Goal: Information Seeking & Learning: Learn about a topic

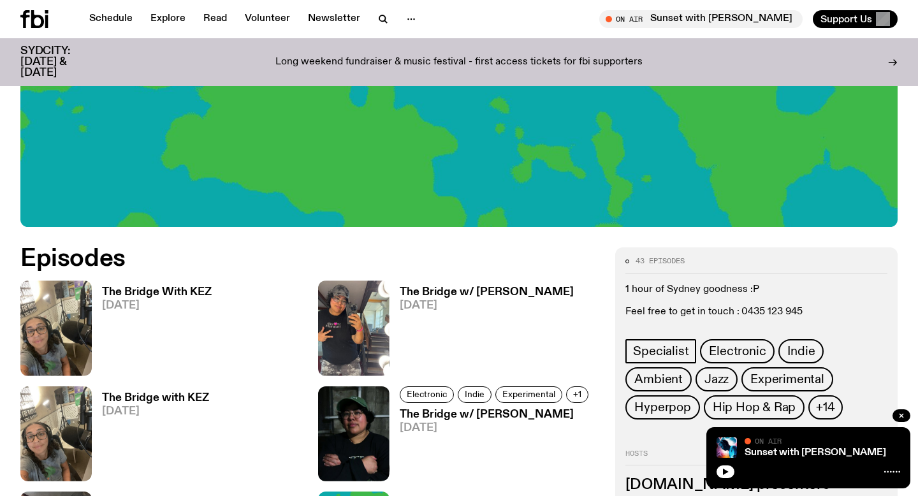
scroll to position [440, 0]
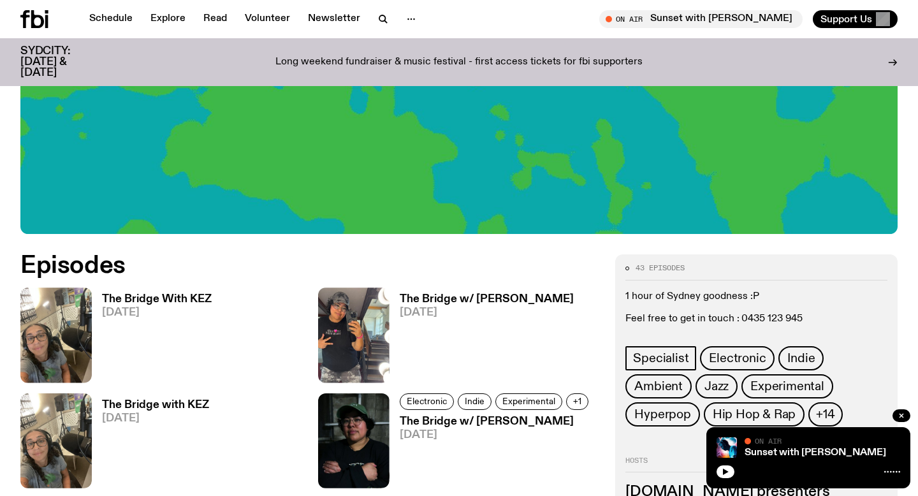
click at [171, 296] on h3 "The Bridge With KEZ" at bounding box center [157, 299] width 110 height 11
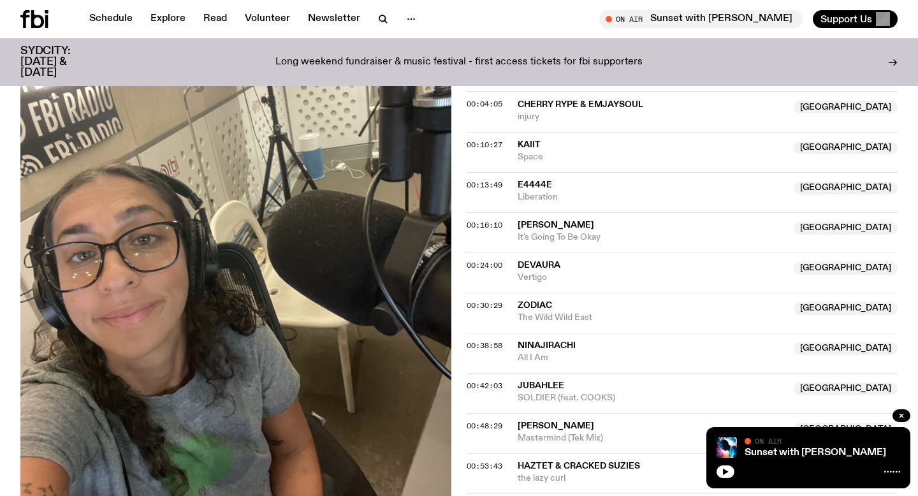
scroll to position [447, 0]
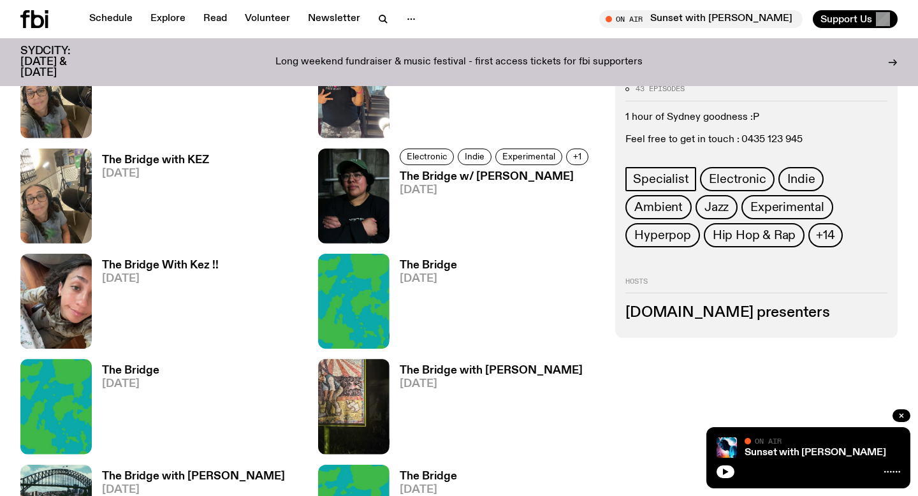
scroll to position [697, 0]
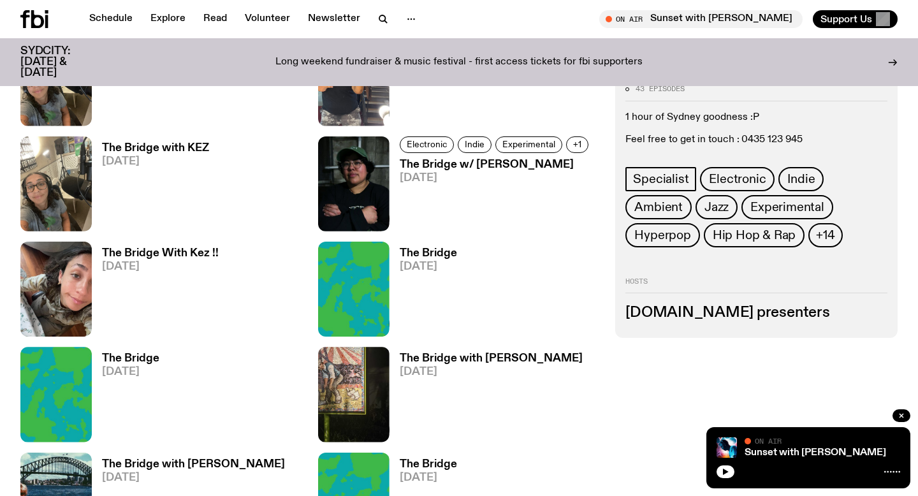
click at [505, 358] on h3 "The Bridge with [PERSON_NAME]" at bounding box center [491, 358] width 183 height 11
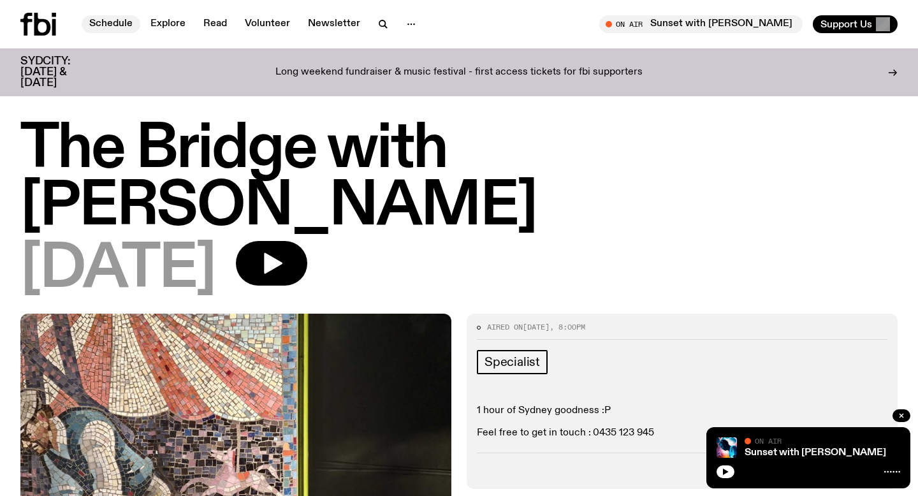
click at [128, 27] on link "Schedule" at bounding box center [111, 24] width 59 height 18
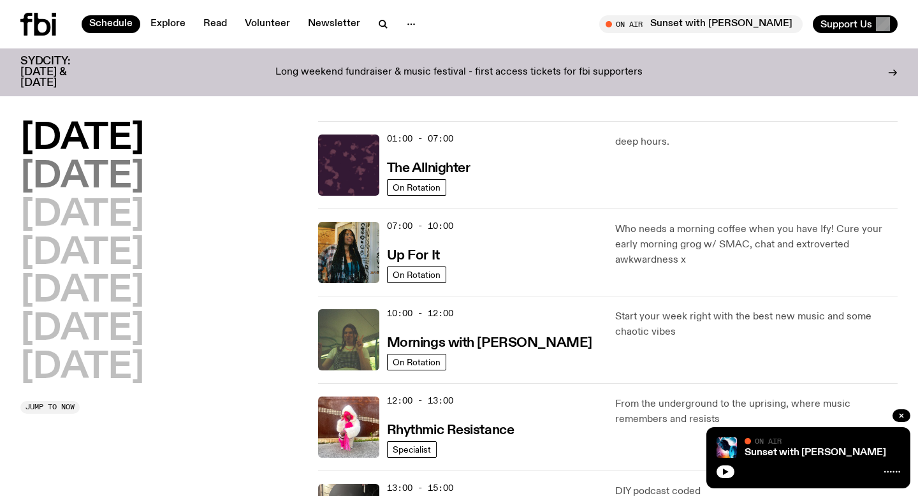
click at [103, 184] on h2 "[DATE]" at bounding box center [82, 177] width 124 height 36
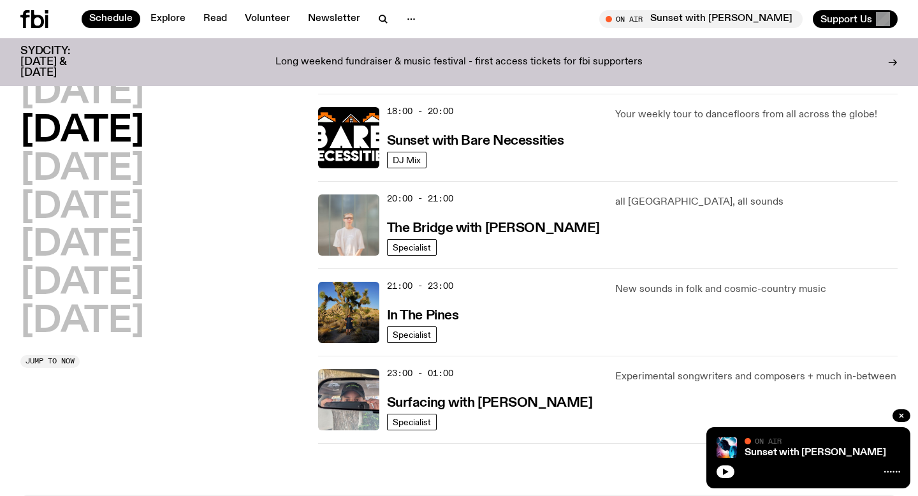
scroll to position [564, 0]
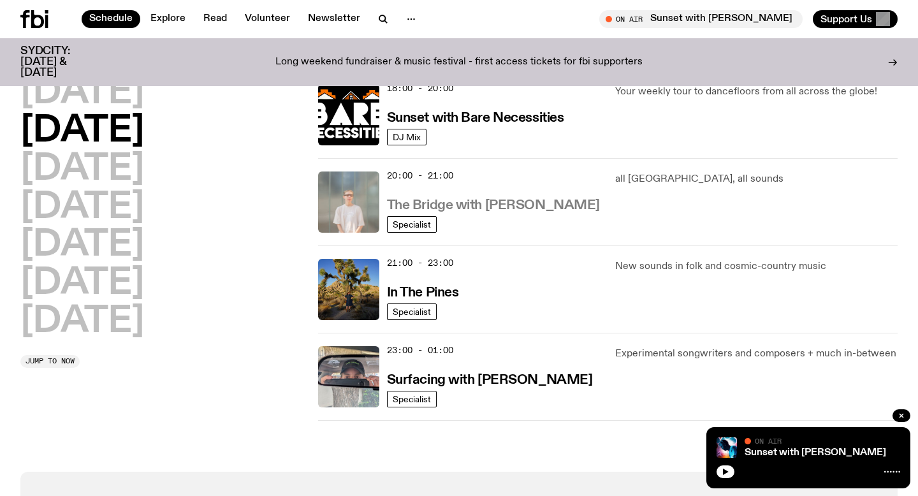
click at [433, 199] on h3 "The Bridge with [PERSON_NAME]" at bounding box center [493, 205] width 213 height 13
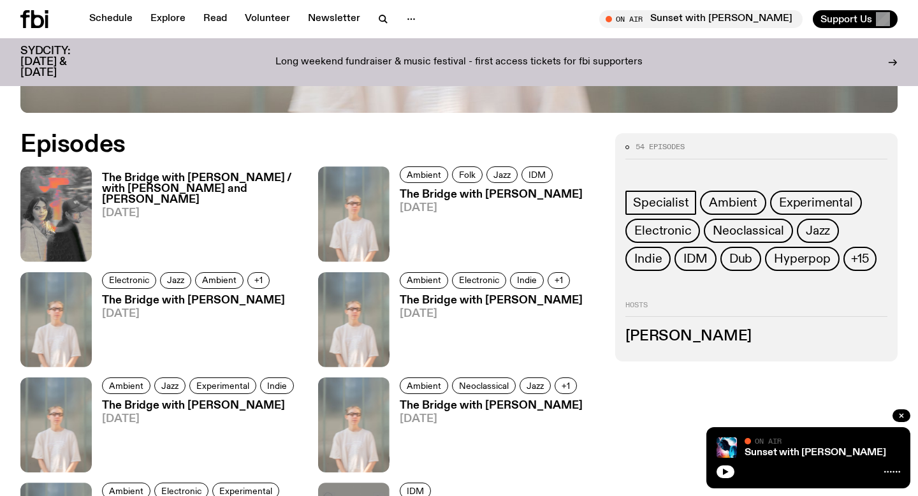
scroll to position [619, 0]
click at [461, 194] on h3 "The Bridge with [PERSON_NAME]" at bounding box center [491, 194] width 183 height 11
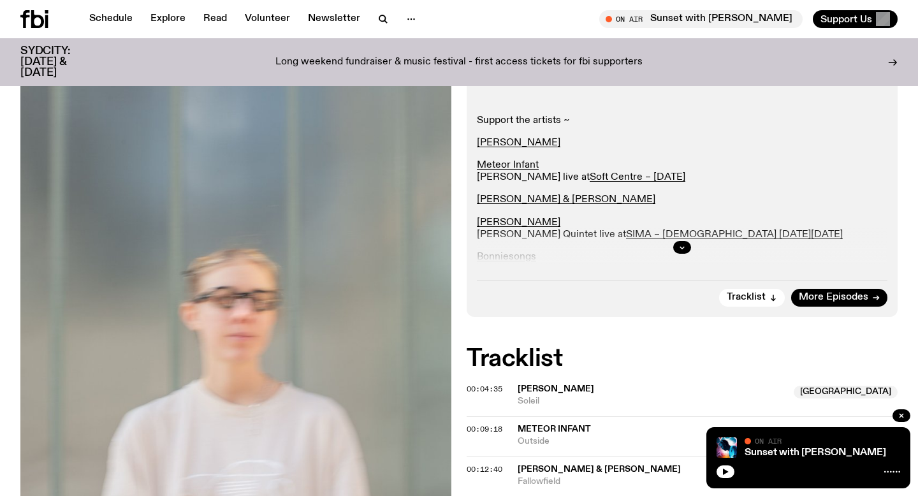
scroll to position [294, 0]
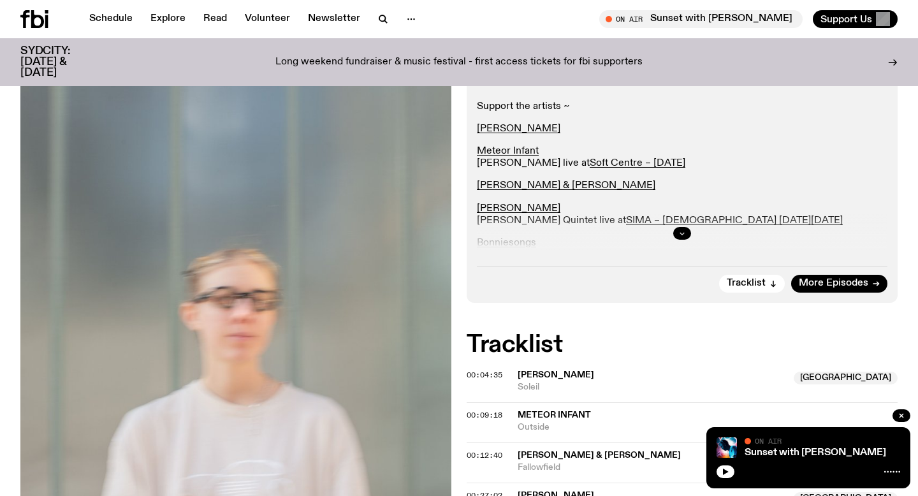
click at [682, 233] on icon "button" at bounding box center [682, 233] width 8 height 8
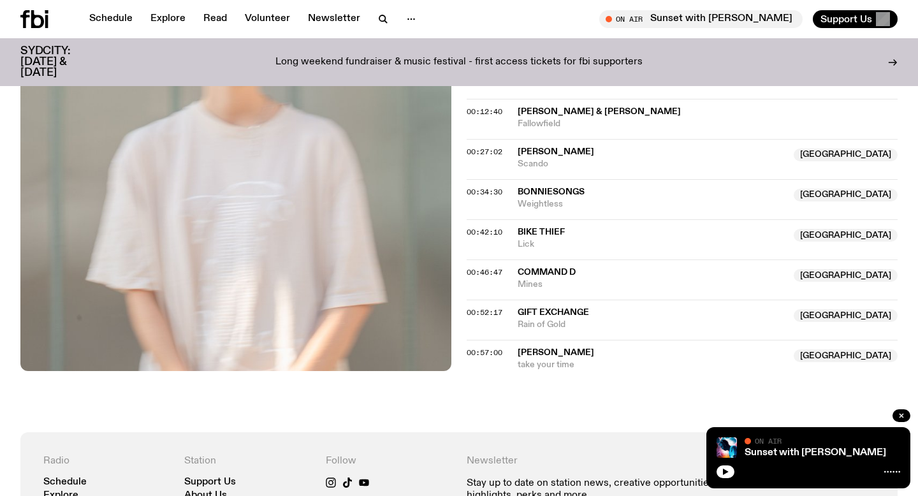
scroll to position [760, 0]
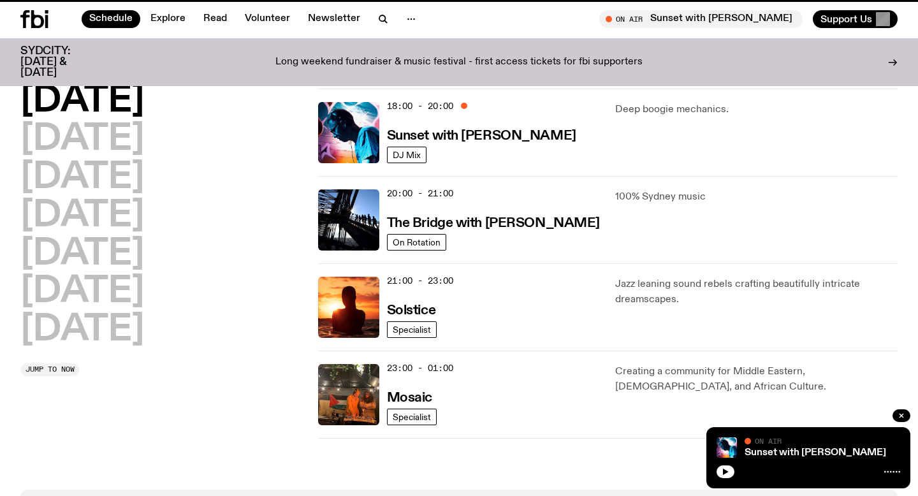
scroll to position [554, 0]
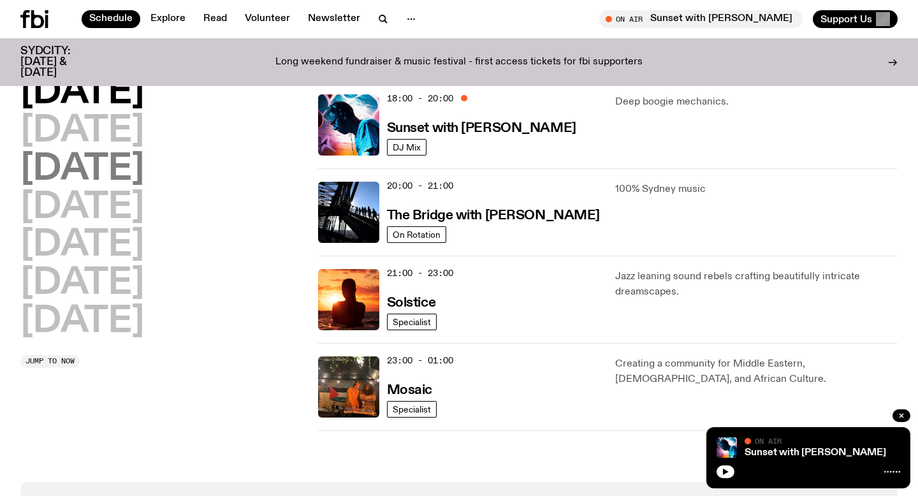
click at [136, 162] on h2 "[DATE]" at bounding box center [82, 170] width 124 height 36
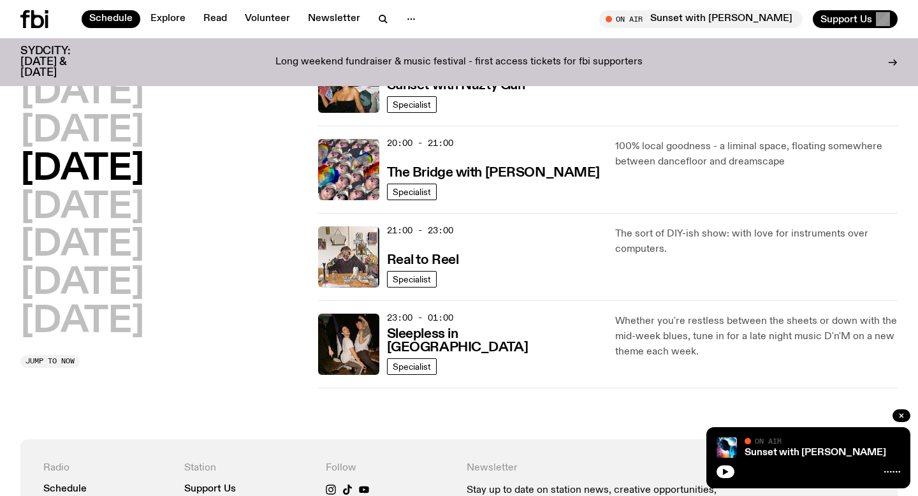
scroll to position [599, 0]
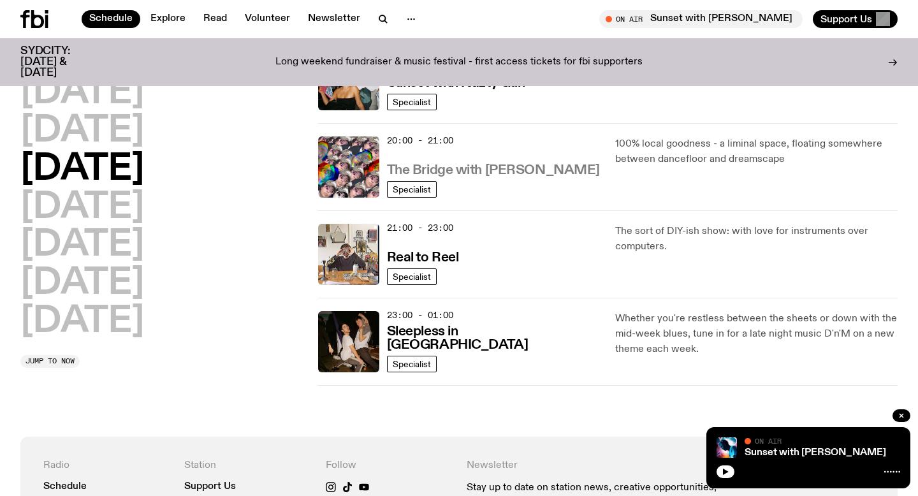
click at [487, 171] on h3 "The Bridge with [PERSON_NAME]" at bounding box center [493, 170] width 213 height 13
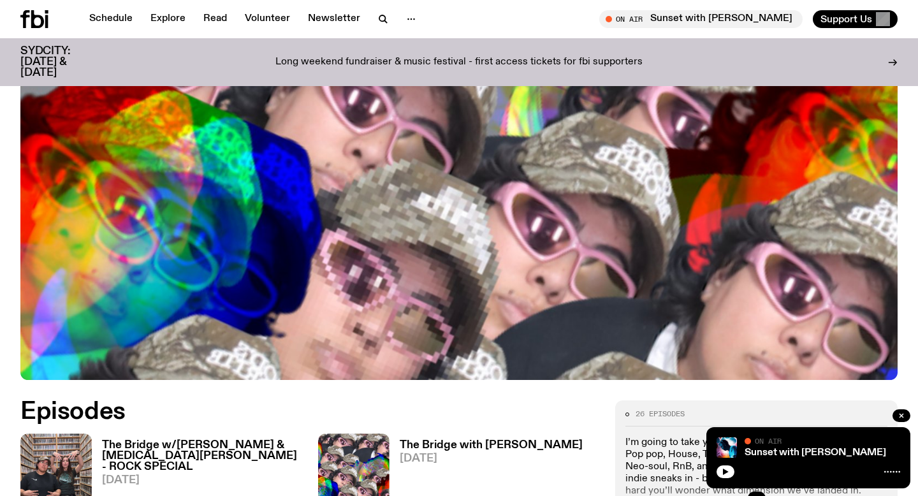
scroll to position [501, 0]
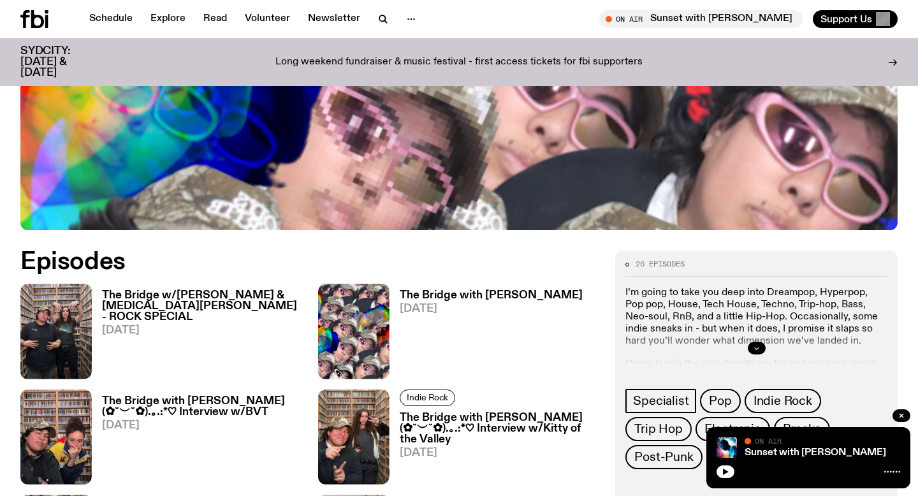
click at [754, 342] on button "button" at bounding box center [756, 348] width 18 height 13
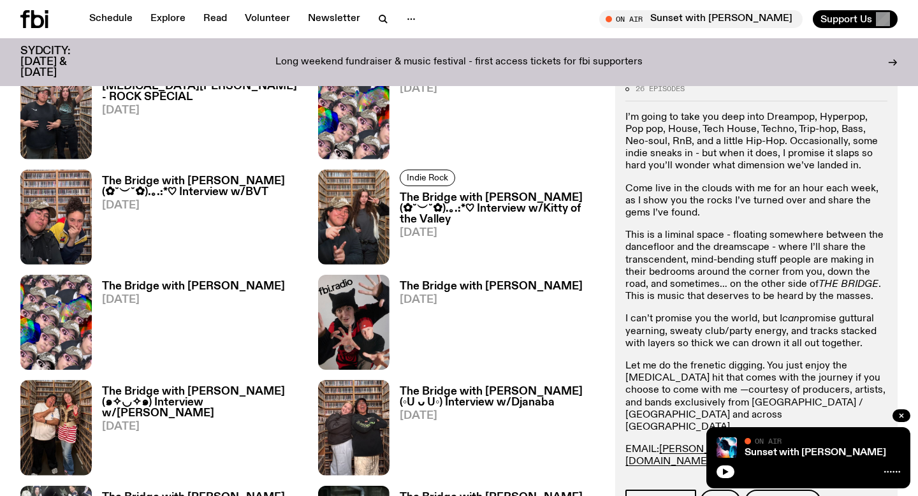
scroll to position [888, 0]
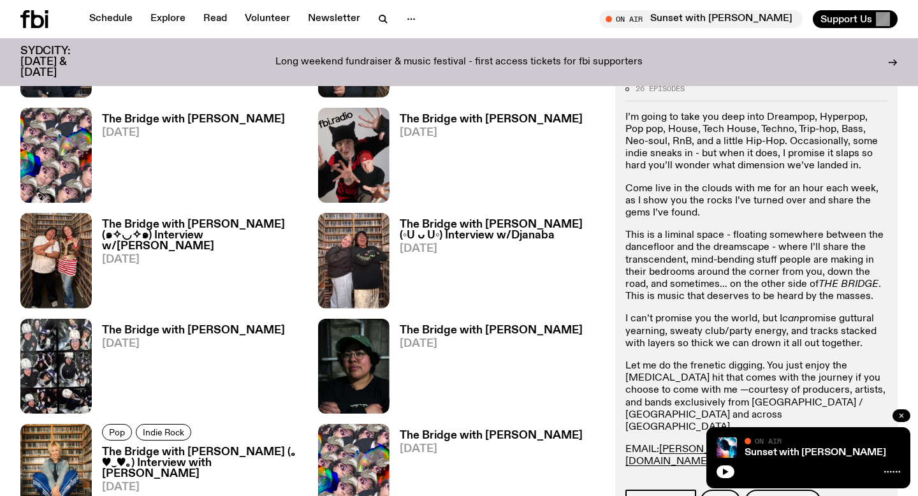
click at [902, 417] on icon "button" at bounding box center [901, 416] width 4 height 4
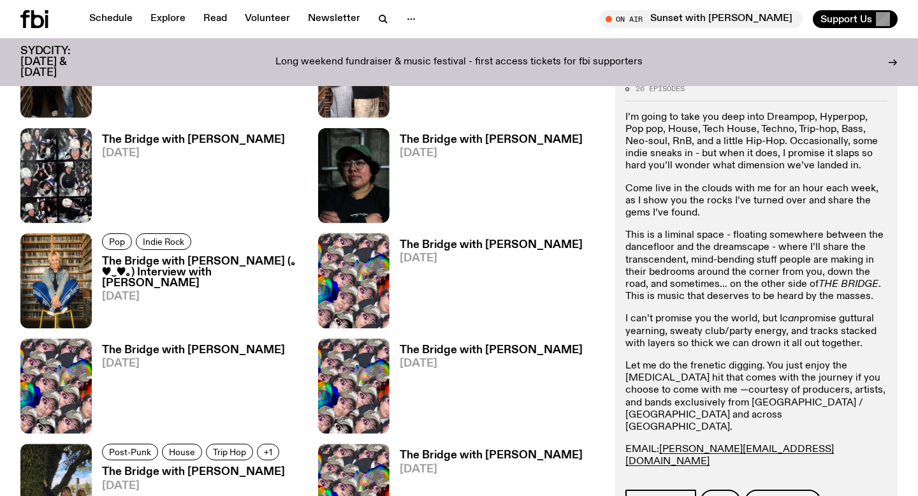
scroll to position [1078, 0]
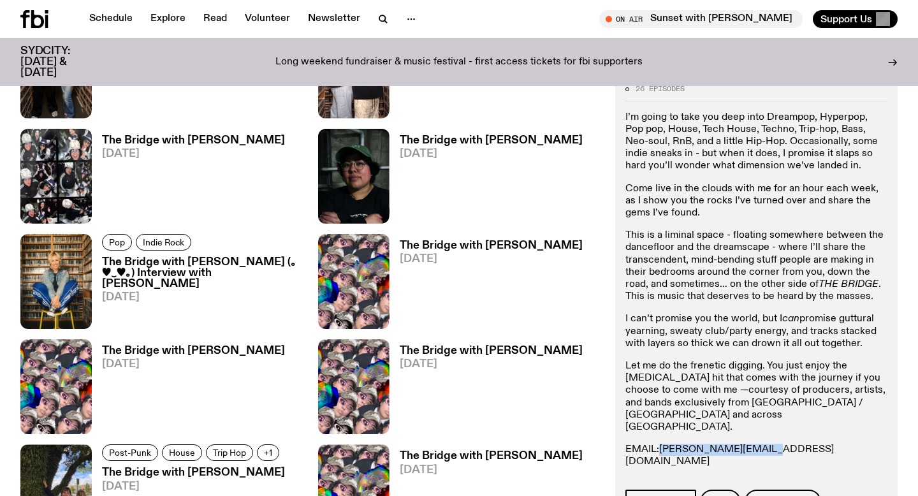
drag, startPoint x: 762, startPoint y: 438, endPoint x: 662, endPoint y: 438, distance: 100.0
click at [662, 444] on p "EMAIL: [PERSON_NAME][EMAIL_ADDRESS][DOMAIN_NAME] INSTA: Mama de Leche Text in: …" at bounding box center [756, 468] width 262 height 49
copy link "[PERSON_NAME][EMAIL_ADDRESS][DOMAIN_NAME]"
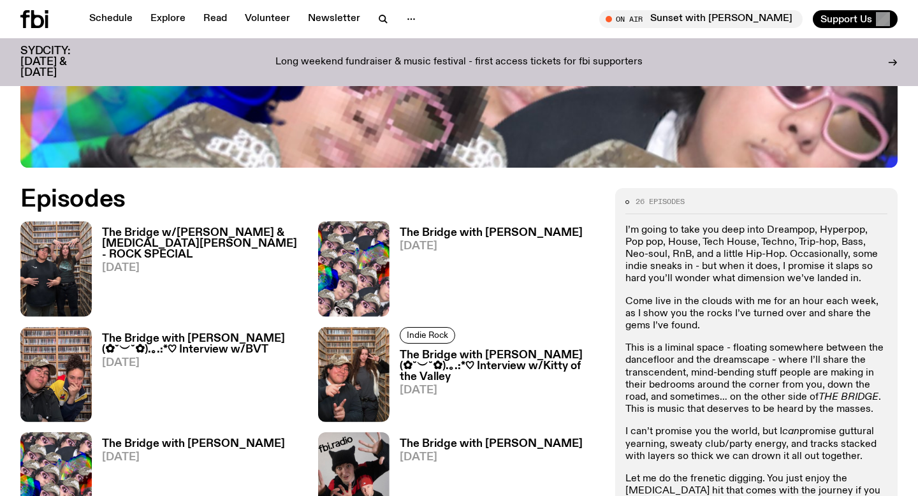
scroll to position [532, 0]
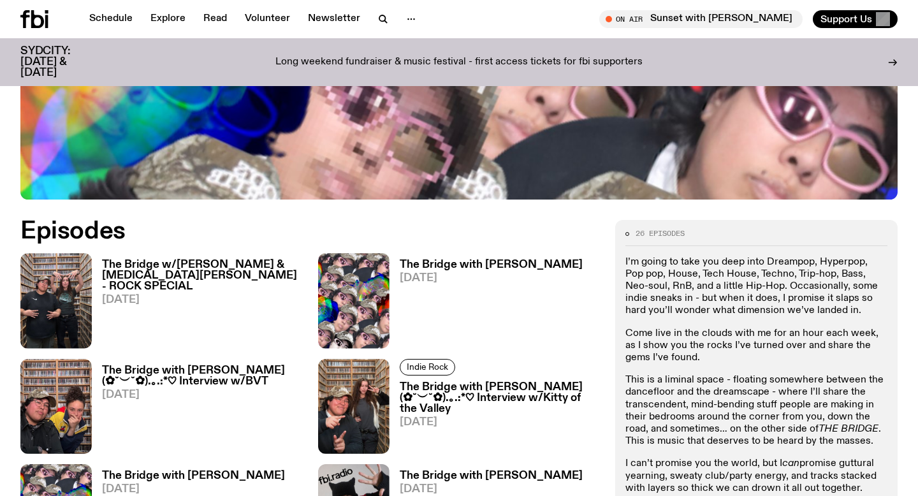
click at [447, 259] on h3 "The Bridge with [PERSON_NAME]" at bounding box center [491, 264] width 183 height 11
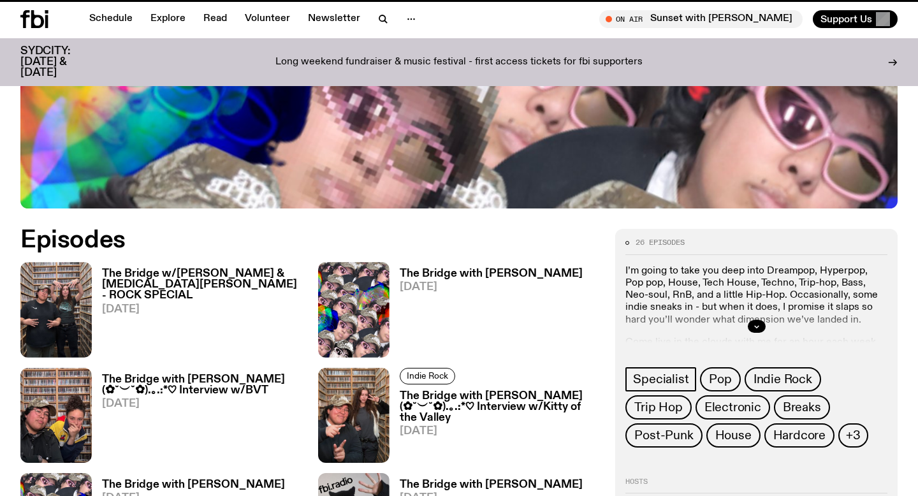
scroll to position [522, 0]
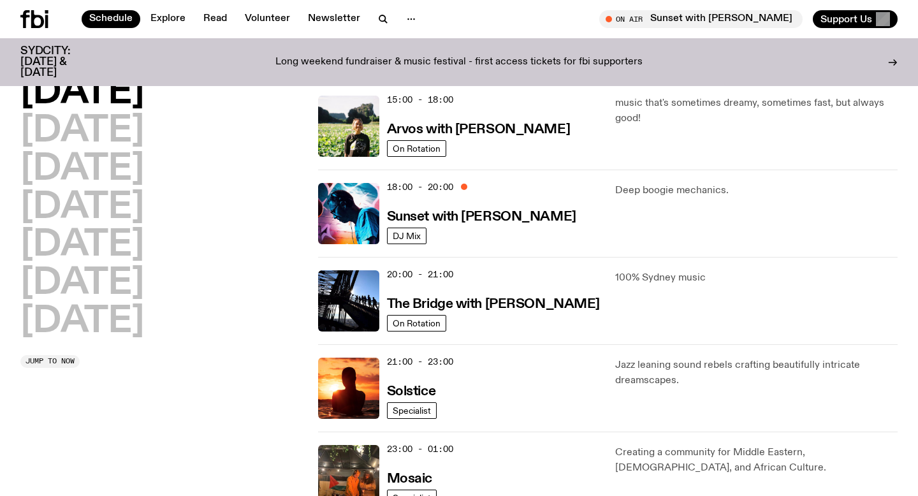
scroll to position [440, 0]
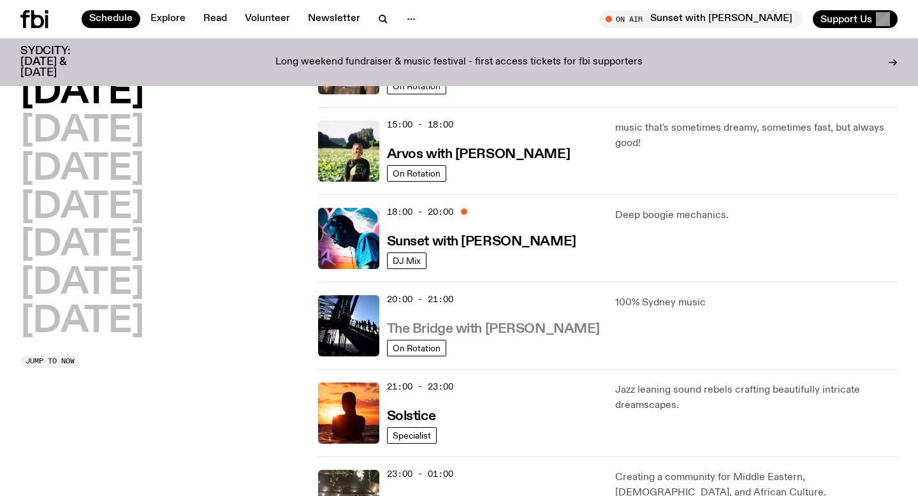
click at [503, 329] on h3 "The Bridge with [PERSON_NAME]" at bounding box center [493, 328] width 213 height 13
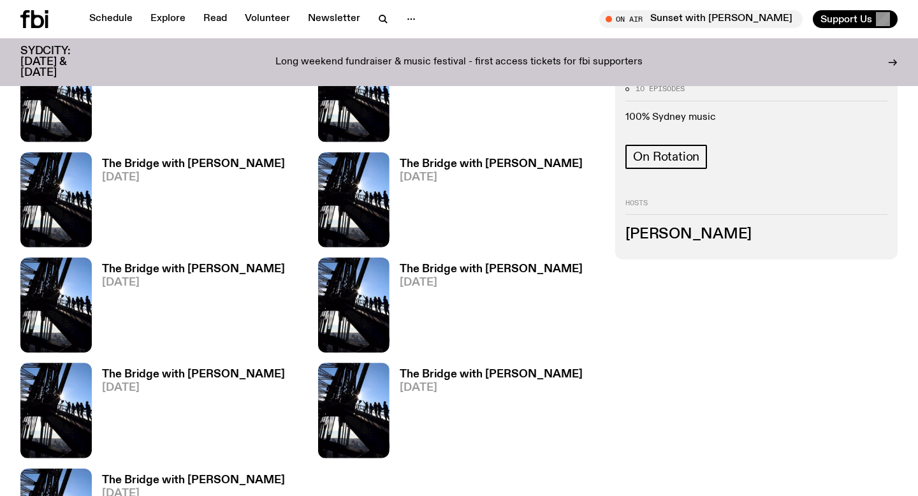
scroll to position [620, 0]
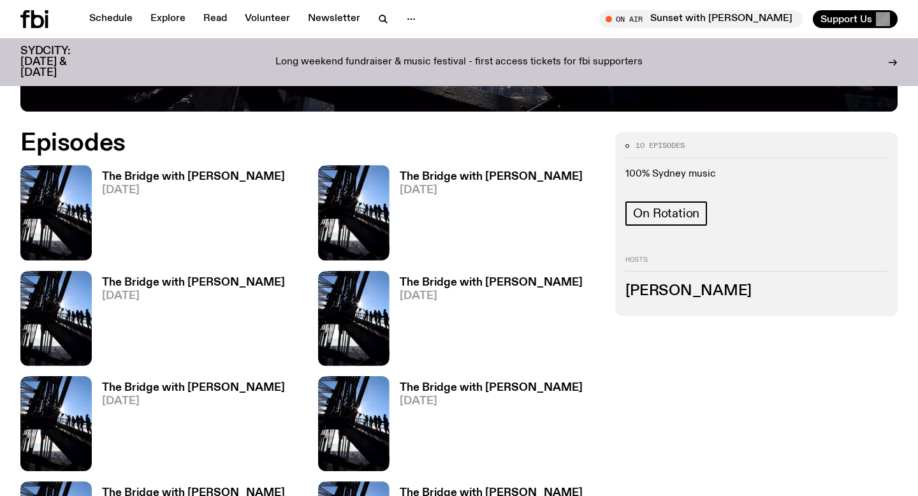
click at [458, 277] on h3 "The Bridge with [PERSON_NAME]" at bounding box center [491, 282] width 183 height 11
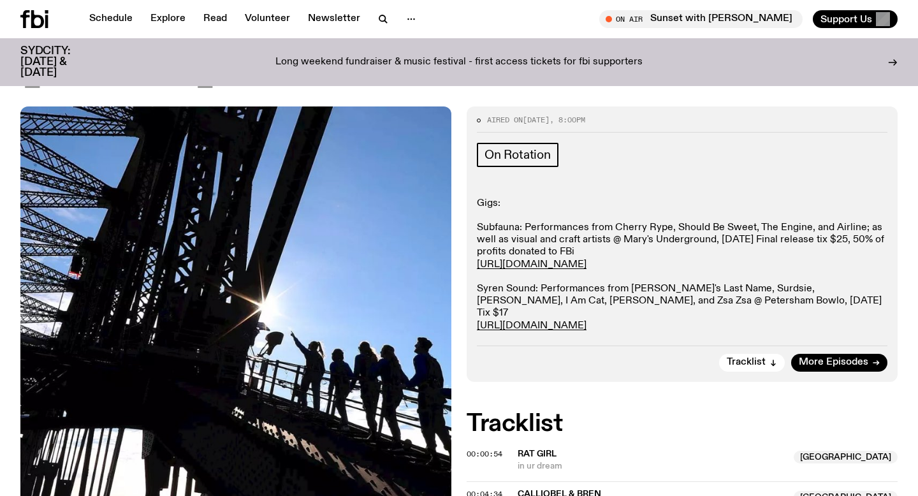
scroll to position [67, 0]
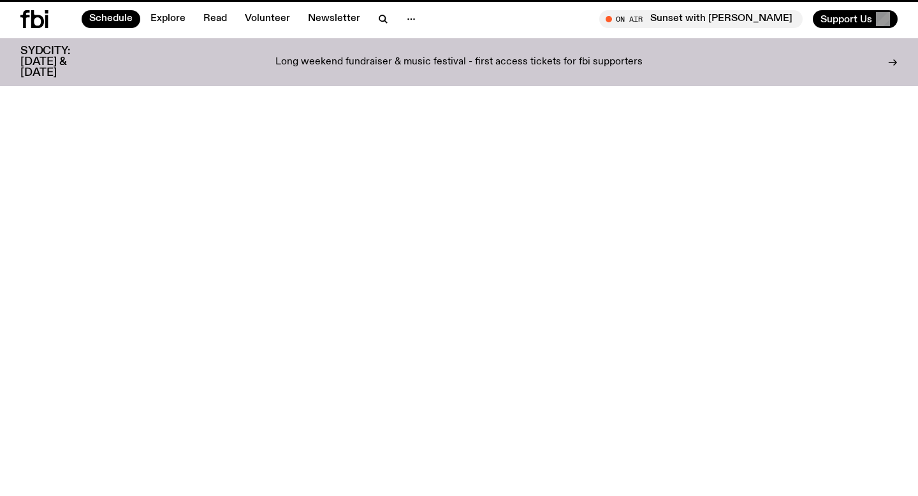
scroll to position [440, 0]
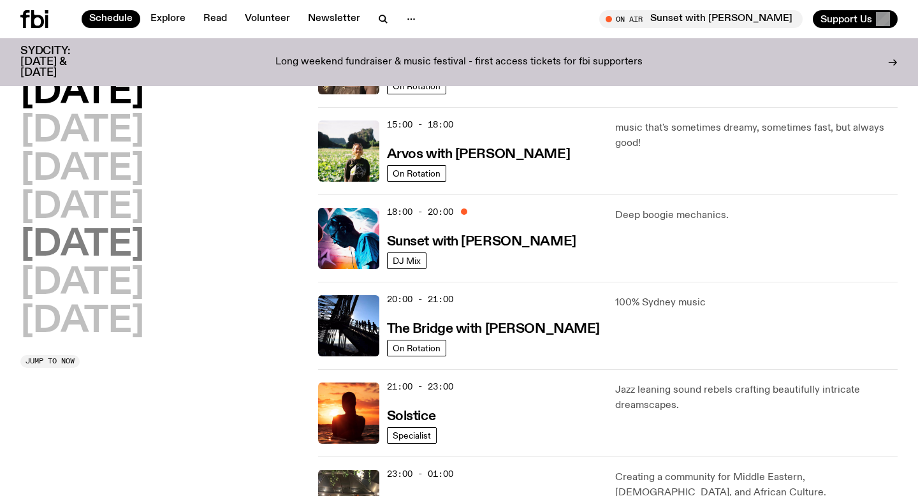
click at [83, 233] on h2 "[DATE]" at bounding box center [82, 245] width 124 height 36
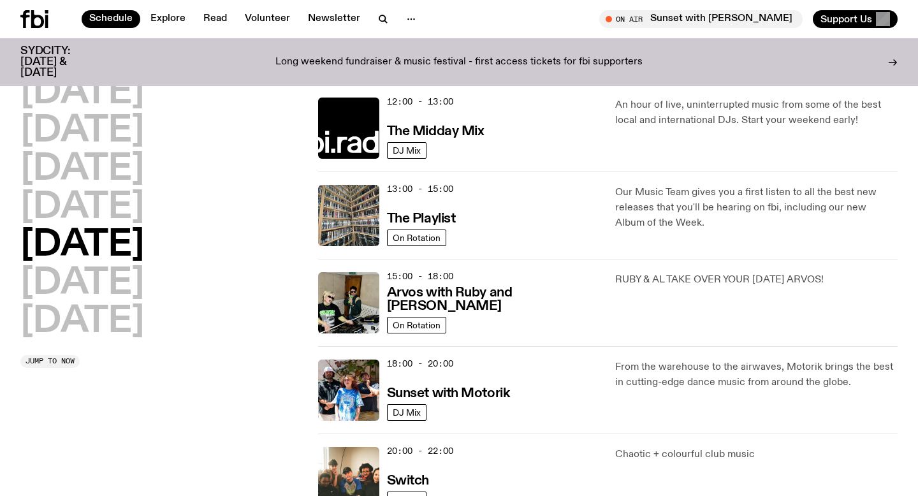
scroll to position [287, 0]
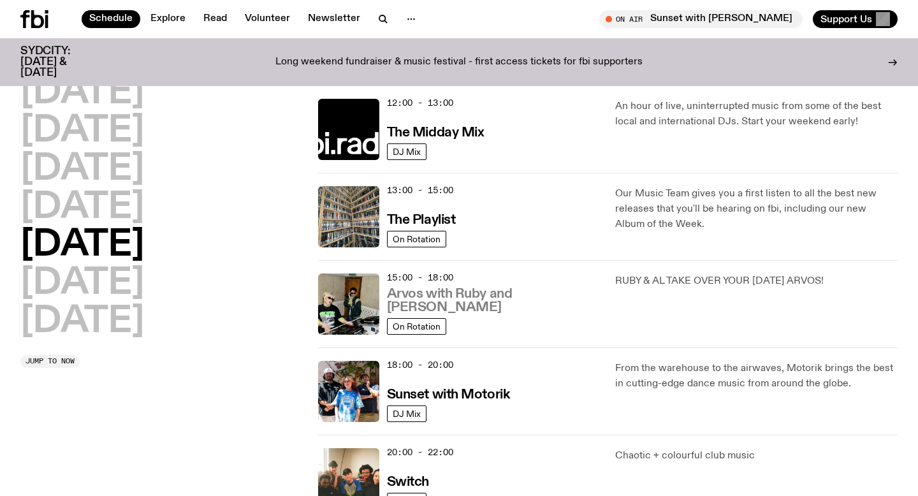
click at [480, 308] on h3 "Arvos with Ruby and [PERSON_NAME]" at bounding box center [493, 300] width 213 height 27
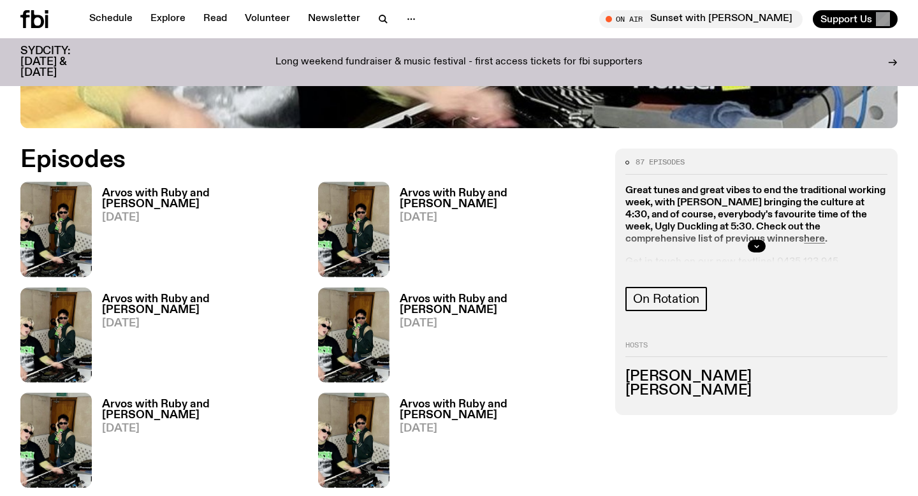
scroll to position [604, 0]
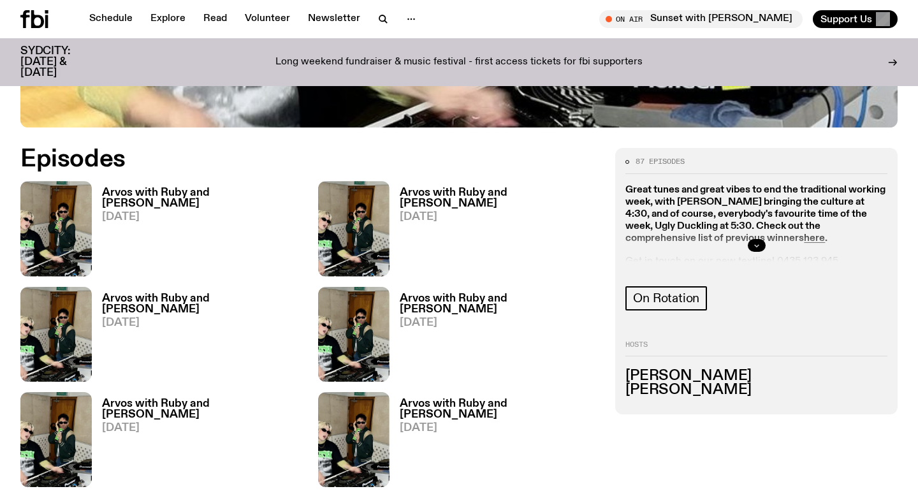
click at [757, 242] on icon "button" at bounding box center [757, 246] width 8 height 8
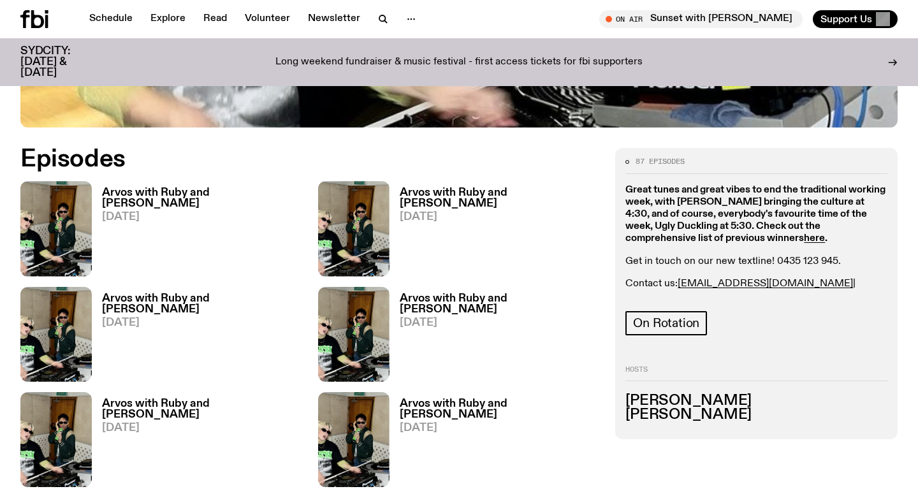
click at [196, 187] on h3 "Arvos with Ruby and [PERSON_NAME]" at bounding box center [202, 198] width 201 height 22
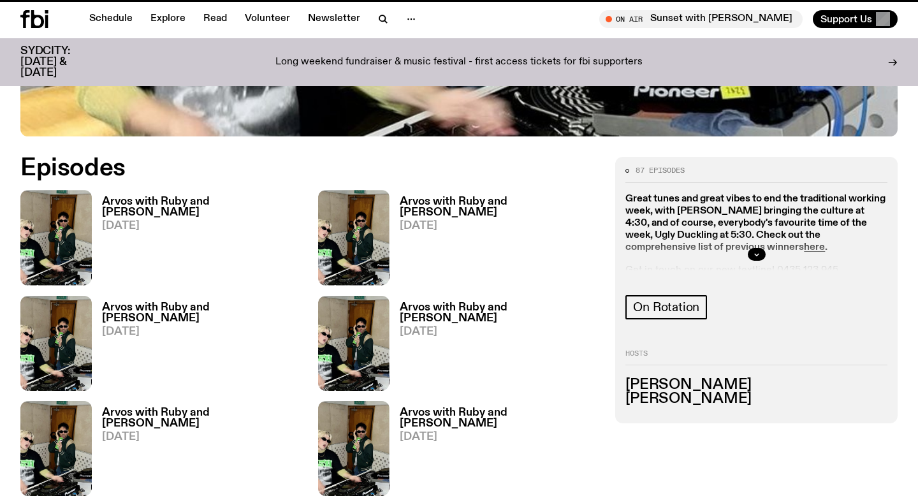
scroll to position [594, 0]
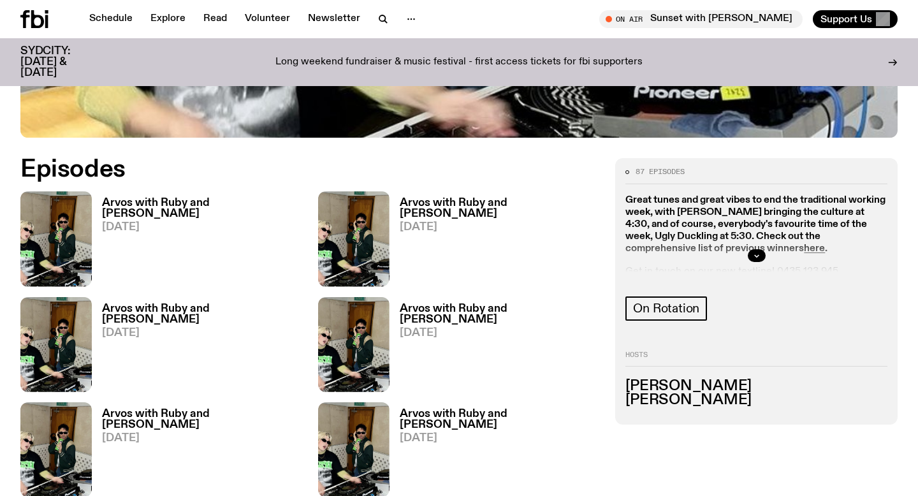
click at [484, 198] on h3 "Arvos with Ruby and [PERSON_NAME]" at bounding box center [500, 209] width 201 height 22
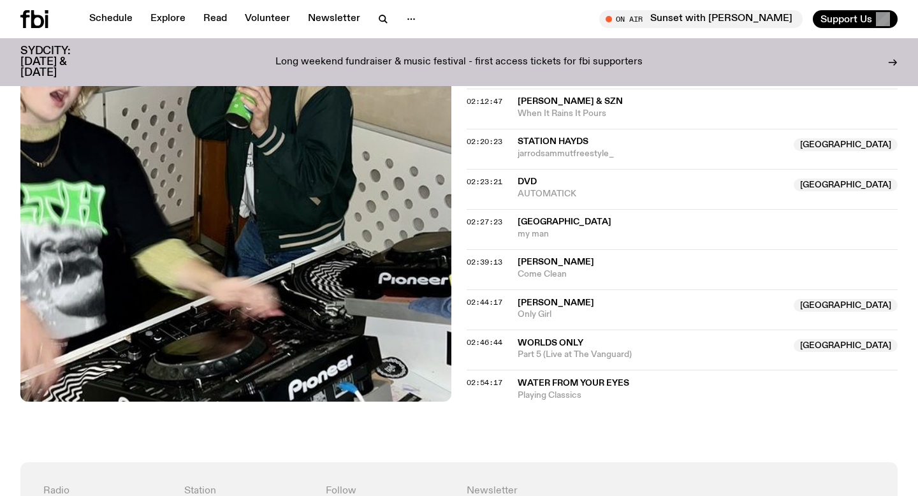
scroll to position [1744, 0]
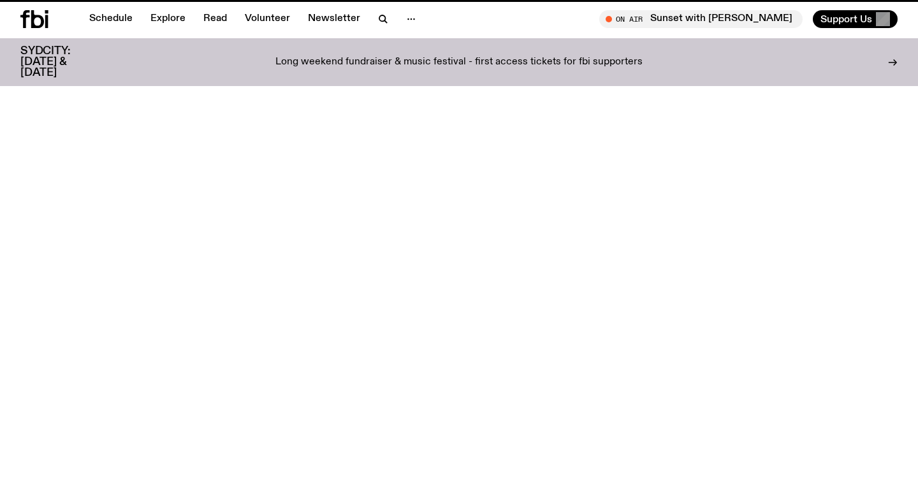
scroll to position [594, 0]
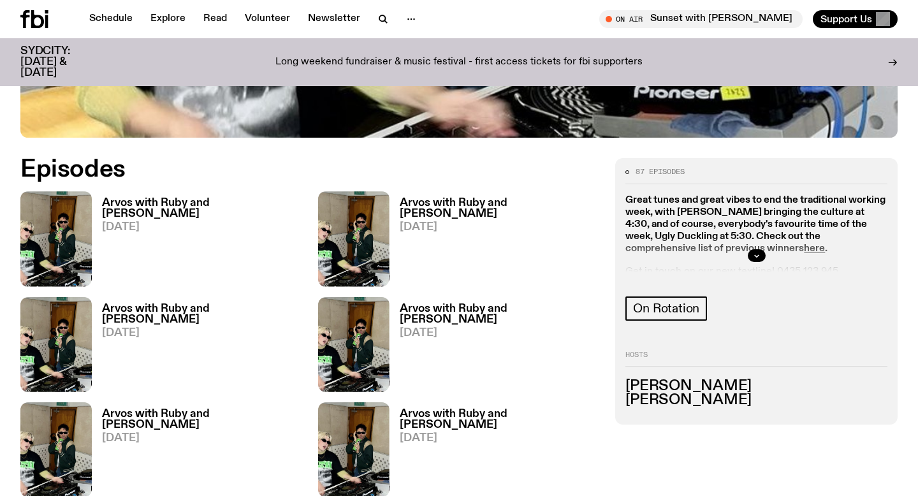
click at [184, 303] on h3 "Arvos with Ruby and [PERSON_NAME]" at bounding box center [202, 314] width 201 height 22
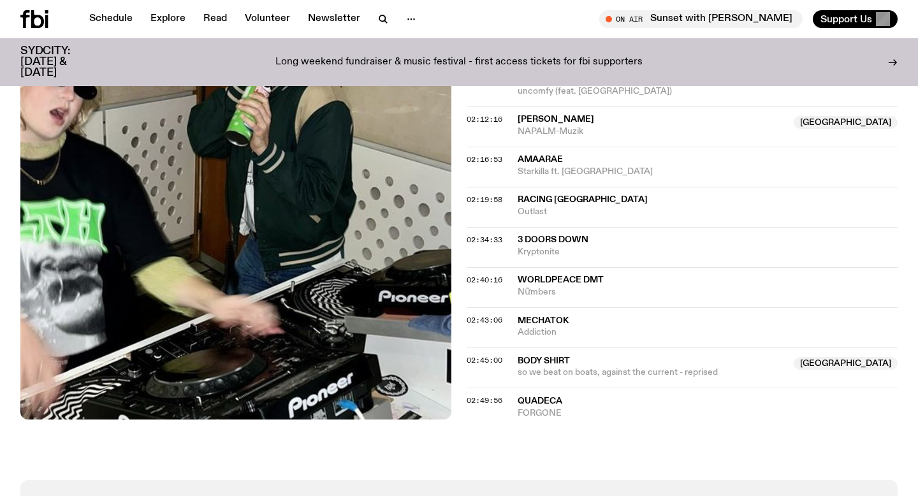
scroll to position [1729, 0]
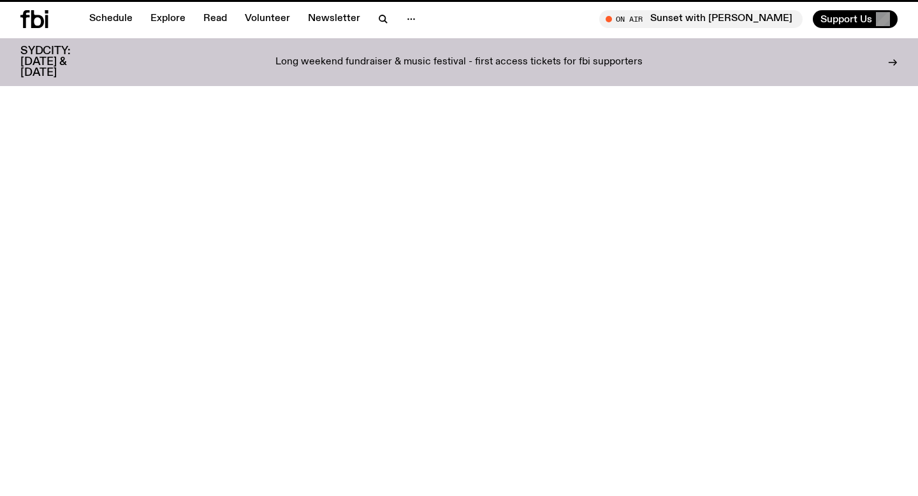
scroll to position [594, 0]
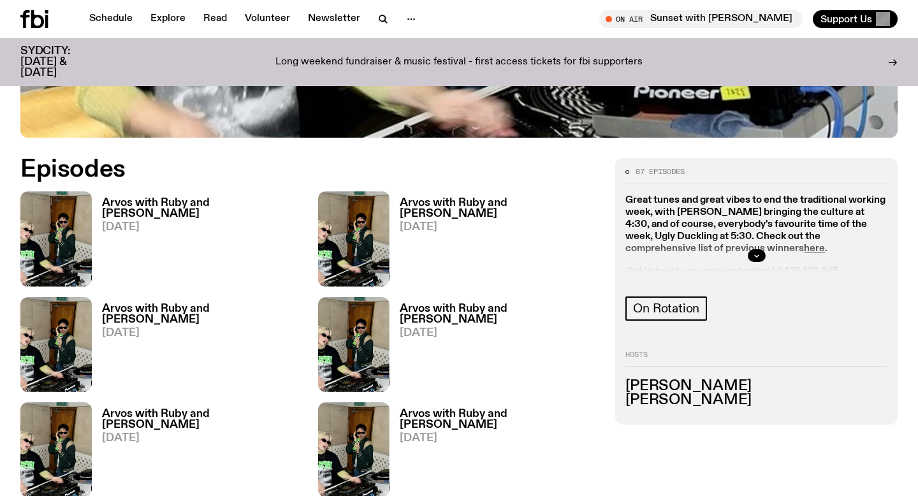
click at [477, 303] on h3 "Arvos with Ruby and [PERSON_NAME]" at bounding box center [500, 314] width 201 height 22
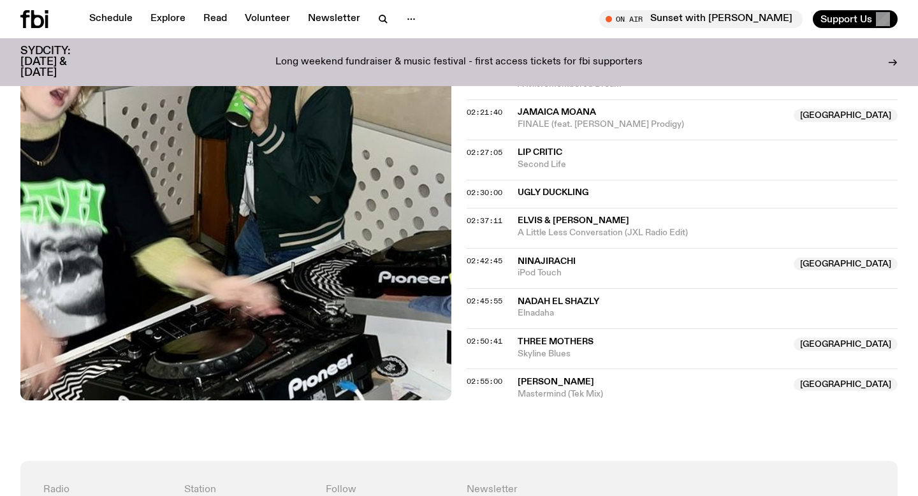
scroll to position [1701, 0]
